Goal: Task Accomplishment & Management: Use online tool/utility

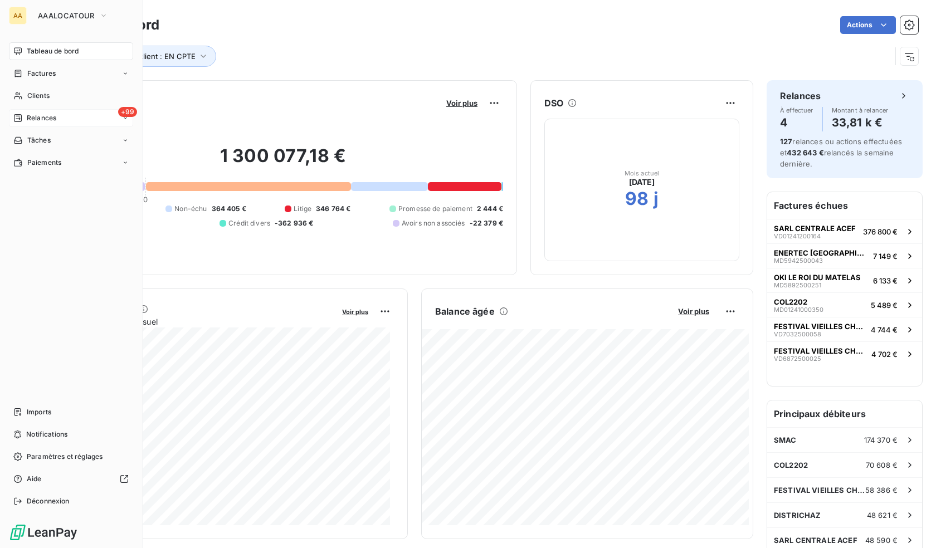
click at [40, 117] on span "Relances" at bounding box center [42, 118] width 30 height 10
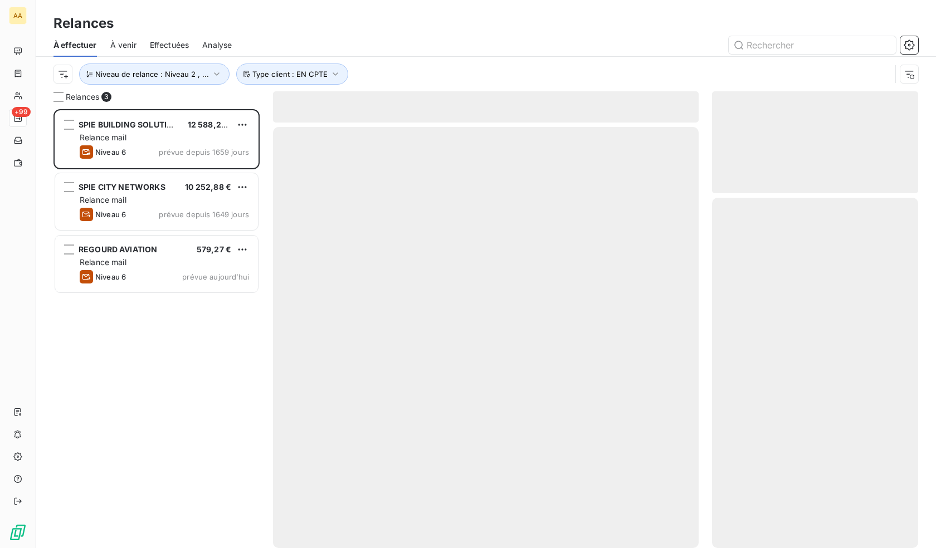
scroll to position [431, 198]
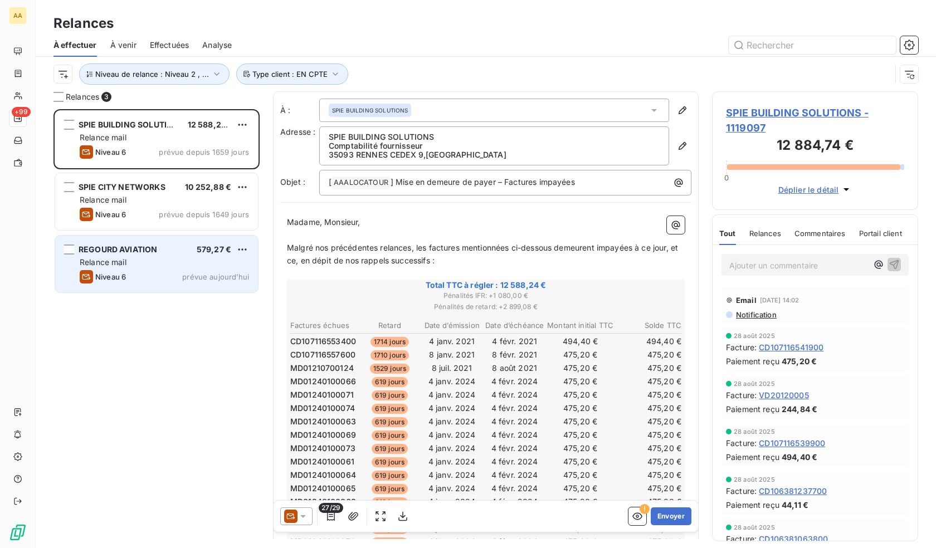
click at [223, 255] on div "579,27 €" at bounding box center [214, 249] width 35 height 11
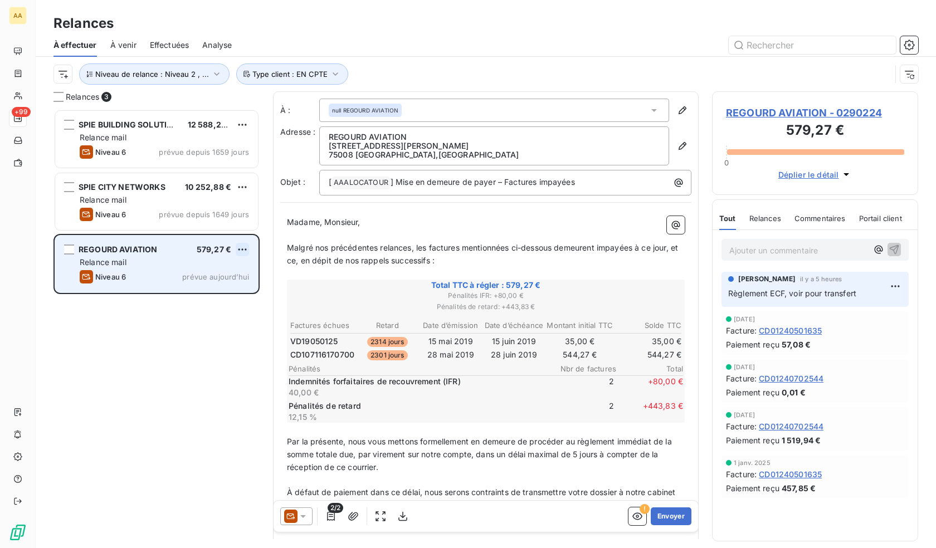
click at [237, 248] on html "AA +99 Relances À effectuer À venir Effectuées Analyse Niveau de relance : Nive…" at bounding box center [468, 274] width 936 height 548
click at [197, 275] on div "Replanifier cette action" at bounding box center [194, 272] width 100 height 18
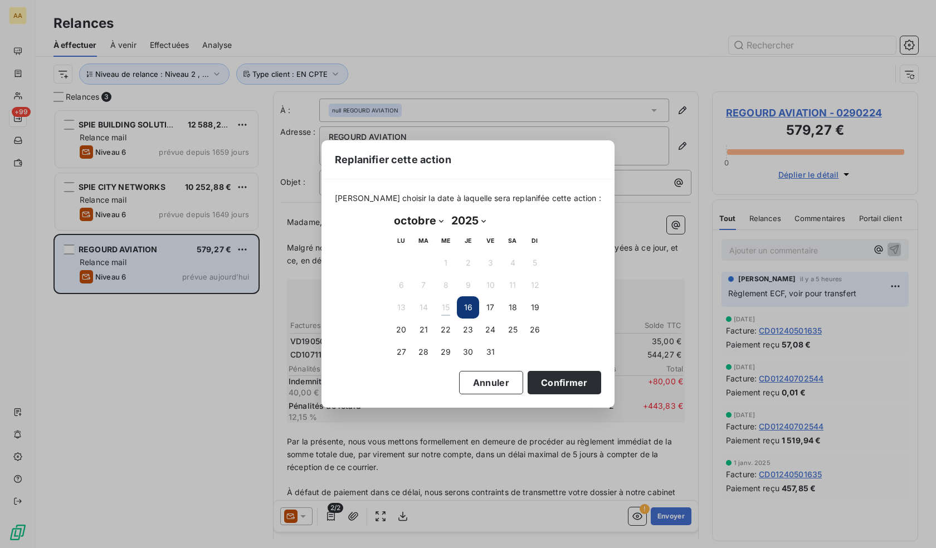
click at [415, 222] on select "janvier février mars avril mai juin juillet août septembre octobre novembre déc…" at bounding box center [418, 221] width 57 height 18
select select "10"
click at [390, 212] on select "janvier février mars avril mai juin juillet août septembre octobre novembre déc…" at bounding box center [418, 221] width 57 height 18
click at [403, 306] on button "10" at bounding box center [401, 307] width 22 height 22
click at [547, 382] on button "Confirmer" at bounding box center [564, 382] width 74 height 23
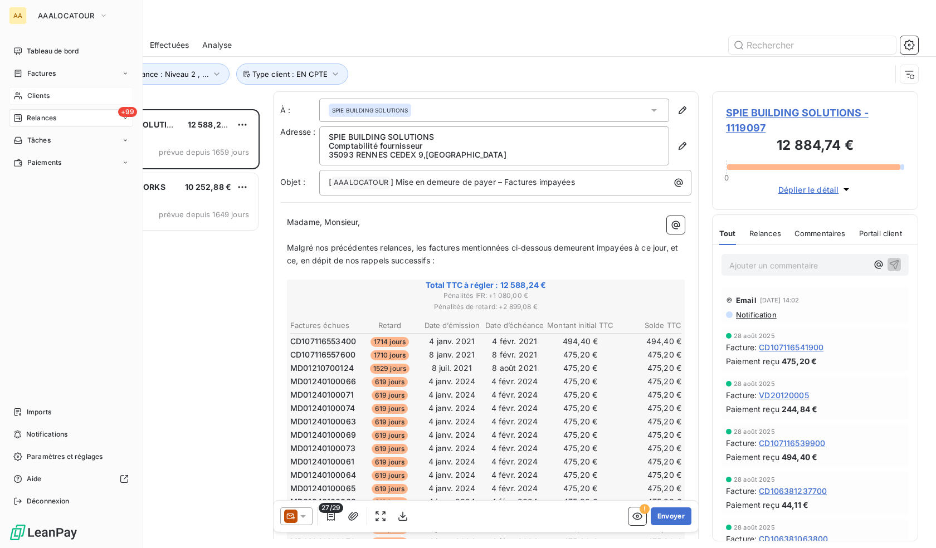
click at [36, 94] on span "Clients" at bounding box center [38, 96] width 22 height 10
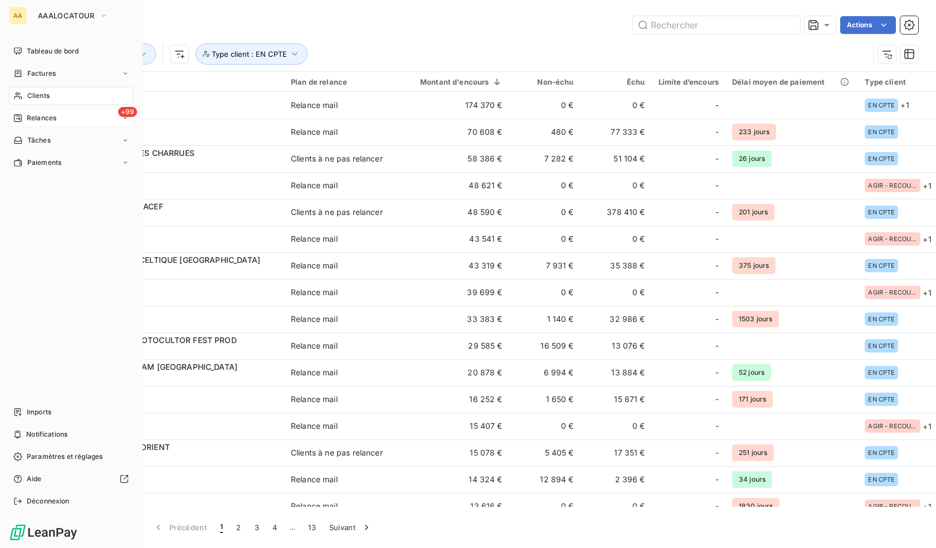
click at [58, 119] on div "+99 Relances" at bounding box center [71, 118] width 124 height 18
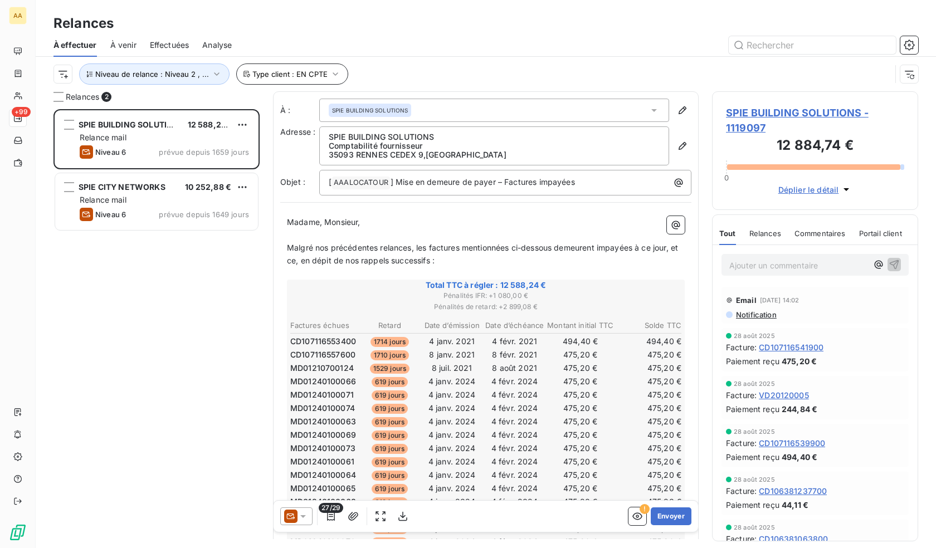
scroll to position [431, 198]
click at [219, 43] on span "Analyse" at bounding box center [217, 45] width 30 height 11
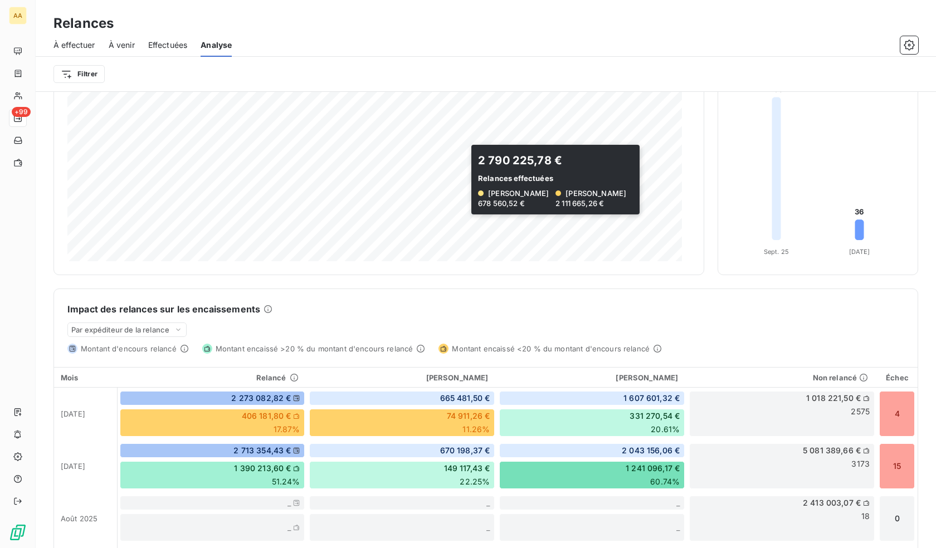
scroll to position [167, 0]
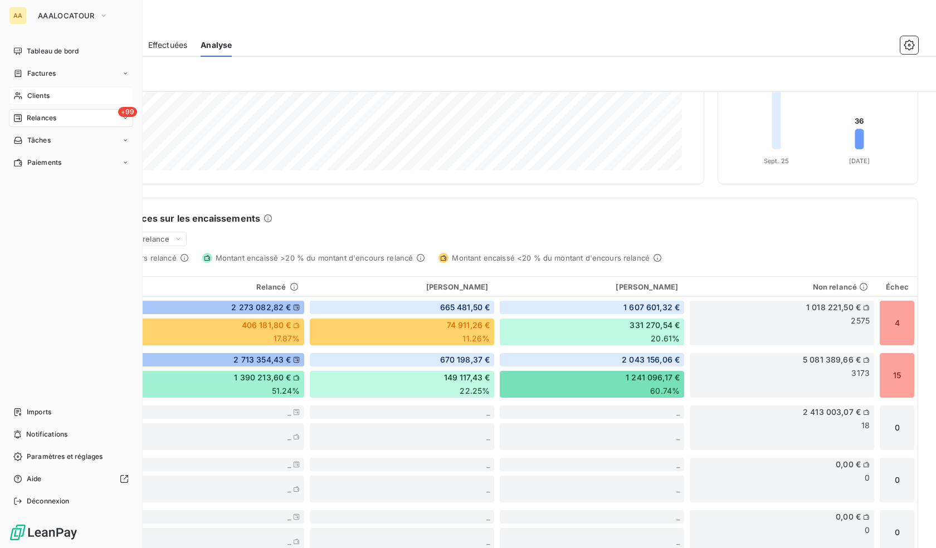
click at [42, 97] on span "Clients" at bounding box center [38, 96] width 22 height 10
